Goal: Information Seeking & Learning: Understand process/instructions

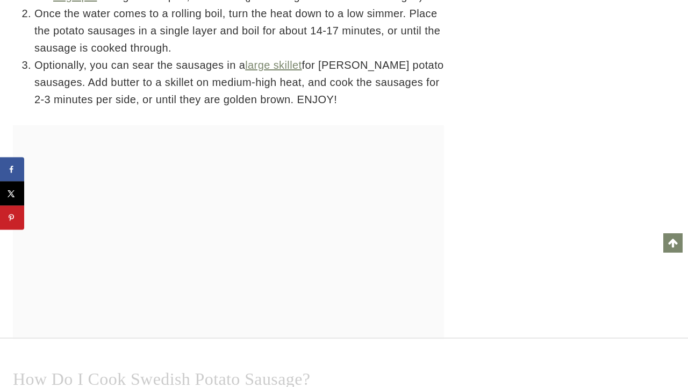
scroll to position [12576, 0]
